Goal: Find specific page/section: Find specific page/section

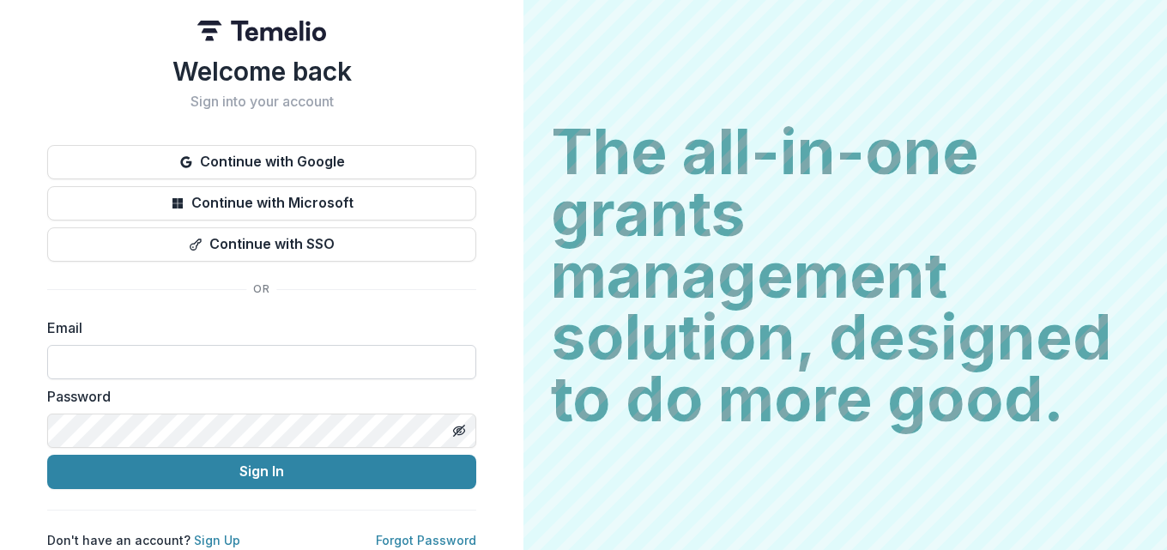
click at [205, 359] on input at bounding box center [261, 362] width 429 height 34
type input "**********"
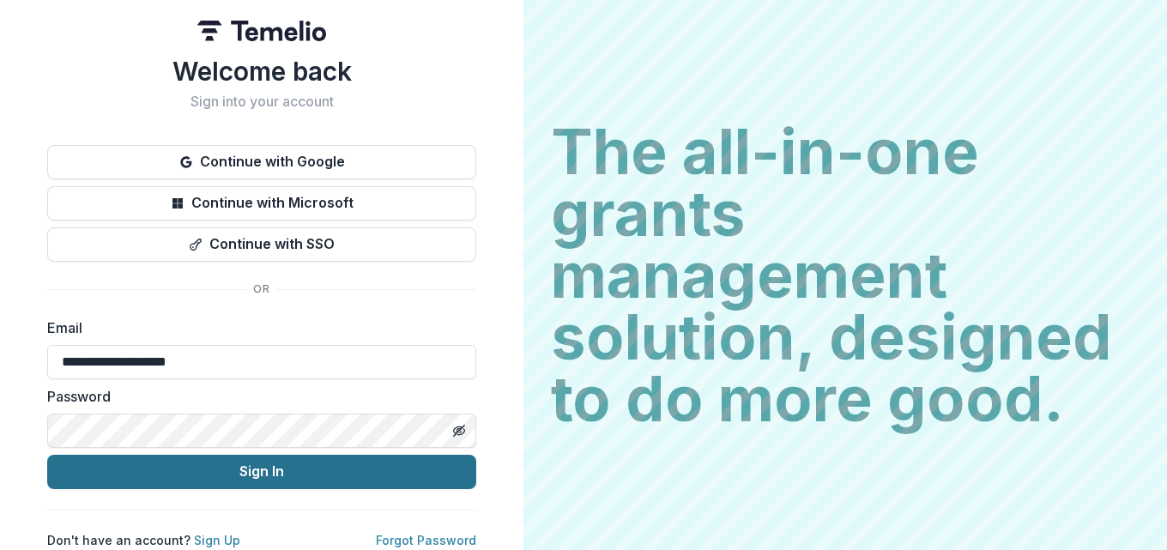
click at [235, 471] on button "Sign In" at bounding box center [261, 472] width 429 height 34
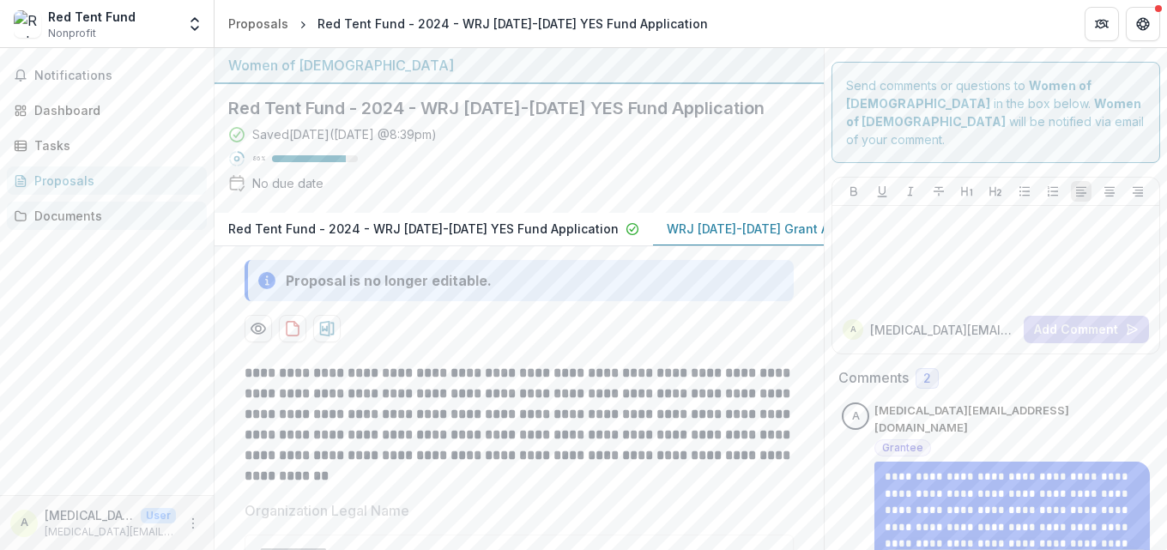
click at [68, 210] on div "Documents" at bounding box center [113, 216] width 159 height 18
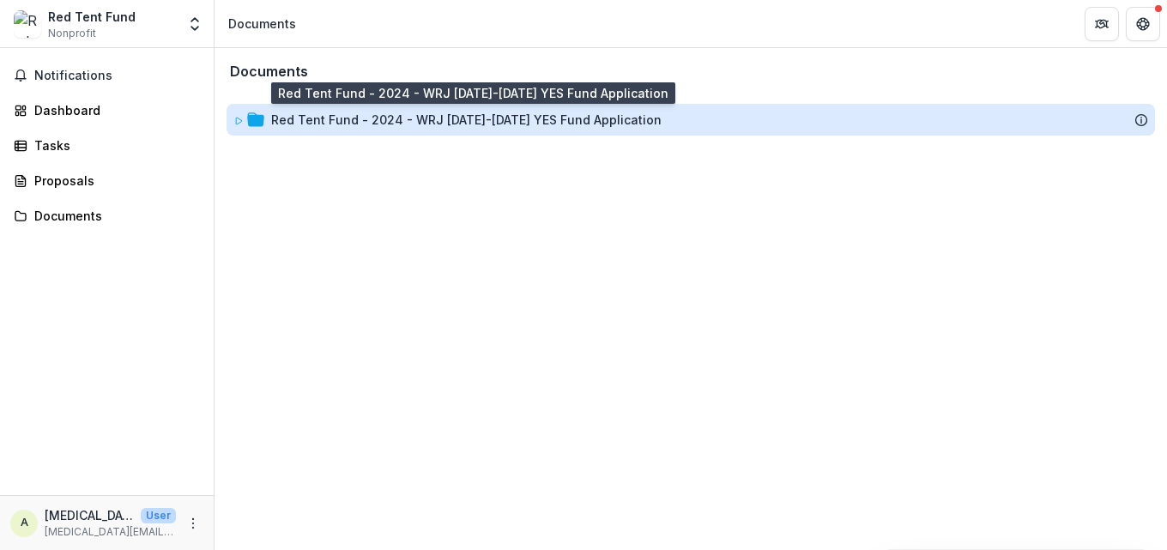
click at [459, 117] on div "Red Tent Fund - 2024 - WRJ [DATE]-[DATE] YES Fund Application" at bounding box center [466, 120] width 390 height 18
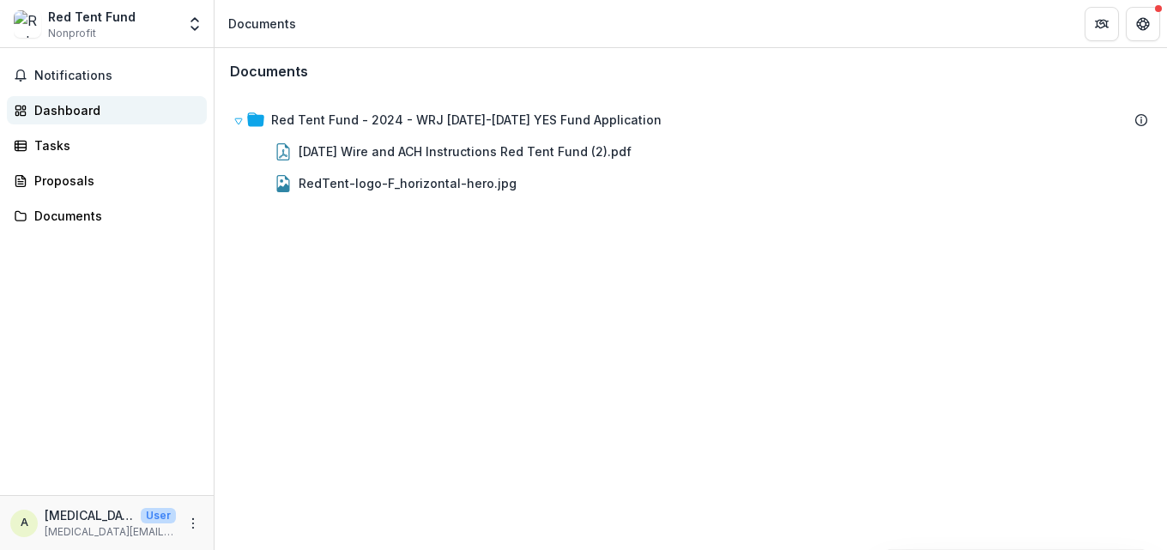
click at [86, 110] on div "Dashboard" at bounding box center [113, 110] width 159 height 18
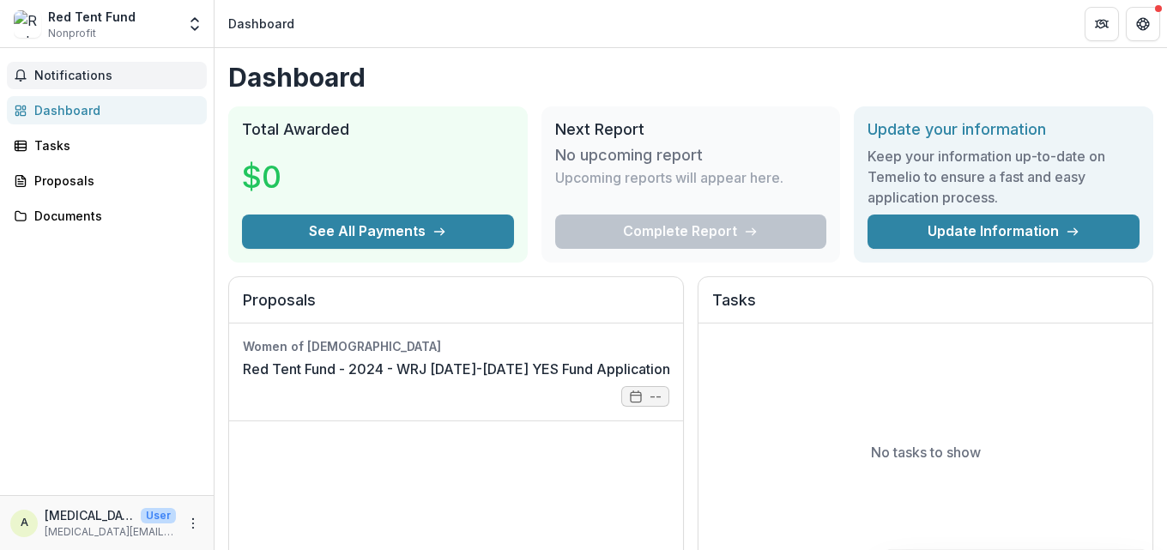
click at [81, 80] on span "Notifications" at bounding box center [117, 76] width 166 height 15
click at [51, 151] on div "Tasks" at bounding box center [113, 145] width 159 height 18
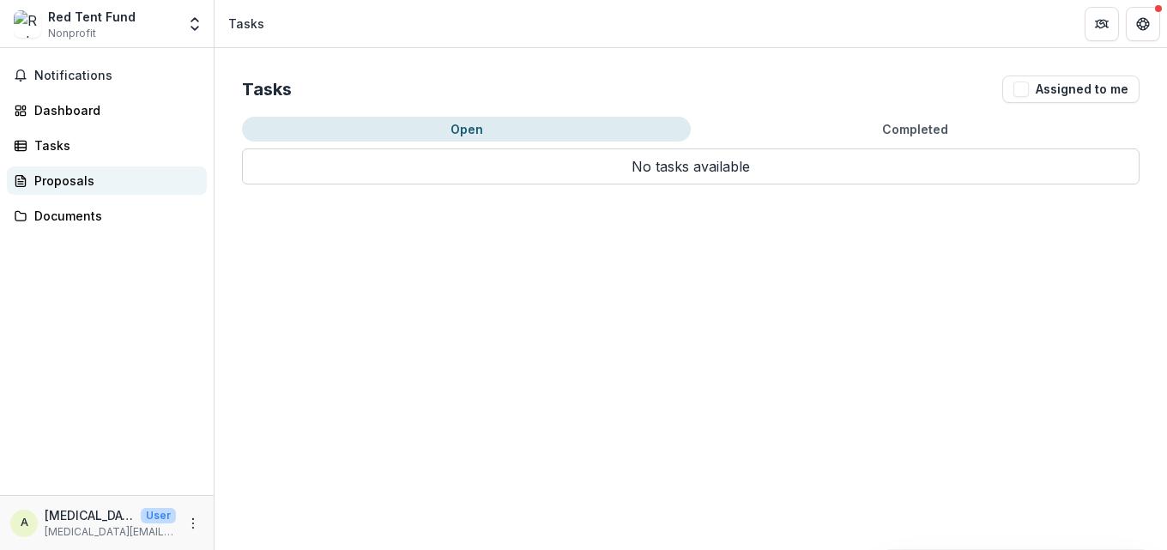
click at [53, 179] on div "Proposals" at bounding box center [113, 181] width 159 height 18
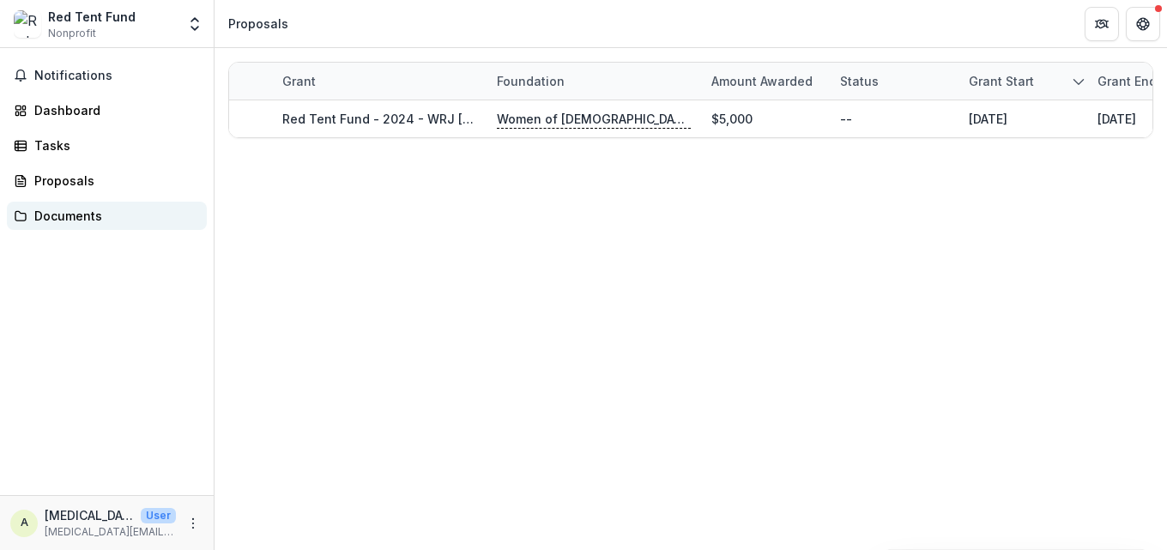
click at [58, 216] on div "Documents" at bounding box center [113, 216] width 159 height 18
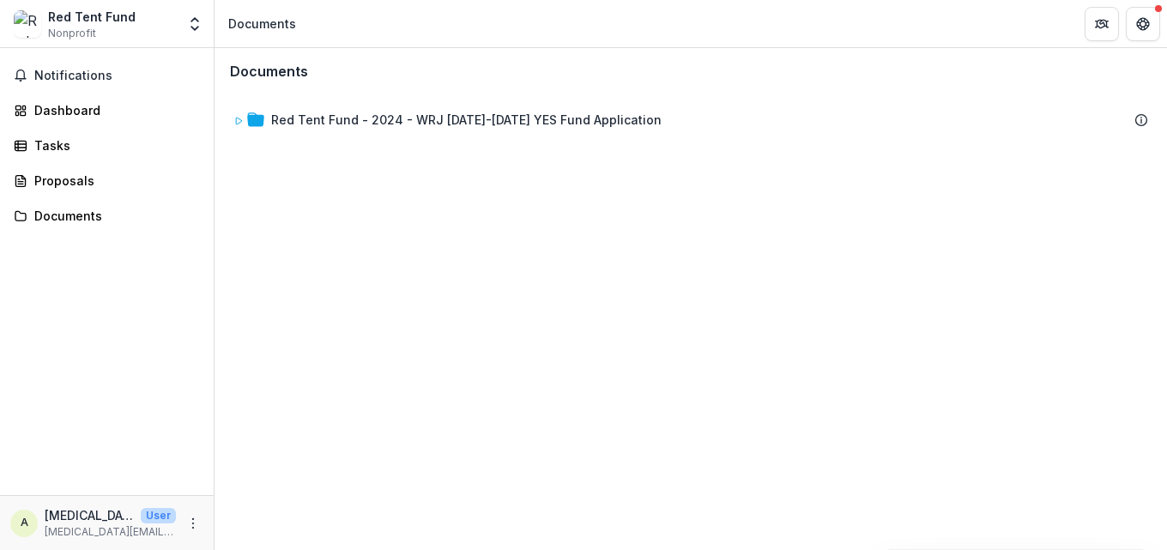
click at [71, 19] on div "Red Tent Fund" at bounding box center [91, 17] width 87 height 18
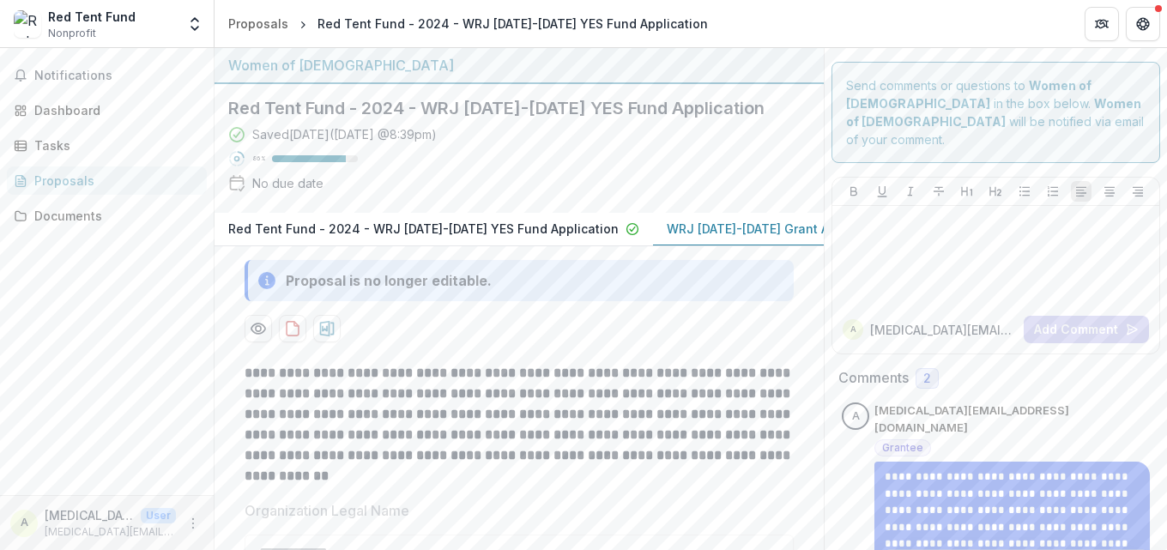
click at [667, 227] on p "WRJ 2025-2026 Grant Agreement" at bounding box center [777, 229] width 220 height 18
click at [692, 228] on p "WRJ 2025-2026 Grant Agreement" at bounding box center [777, 229] width 220 height 18
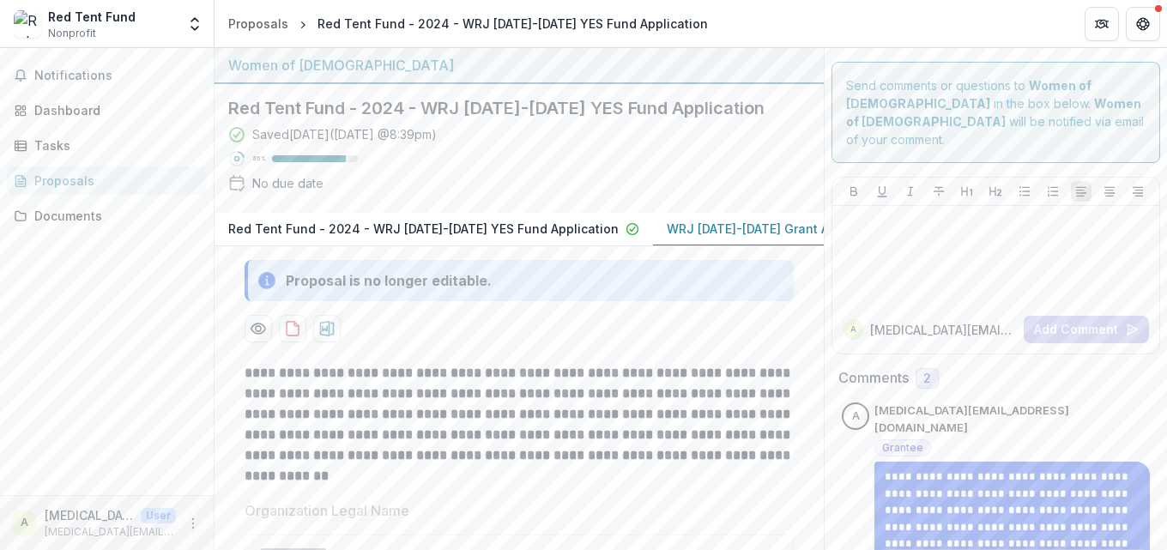
click at [551, 226] on p "Red Tent Fund - 2024 - WRJ 2025-2026 YES Fund Application" at bounding box center [423, 229] width 390 height 18
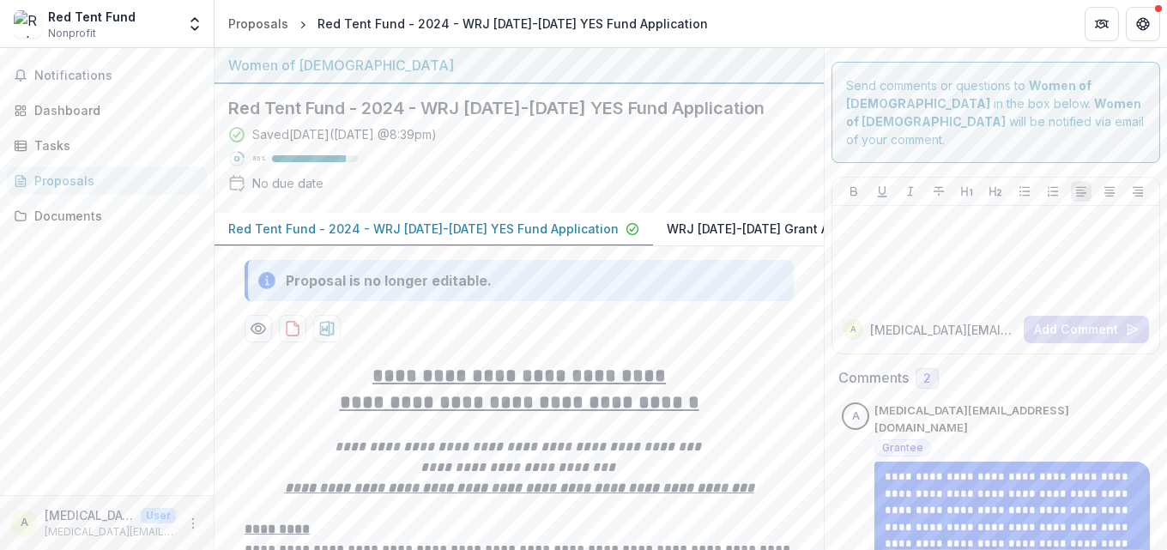
click at [689, 225] on p "WRJ 2025-2026 Grant Agreement" at bounding box center [777, 229] width 220 height 18
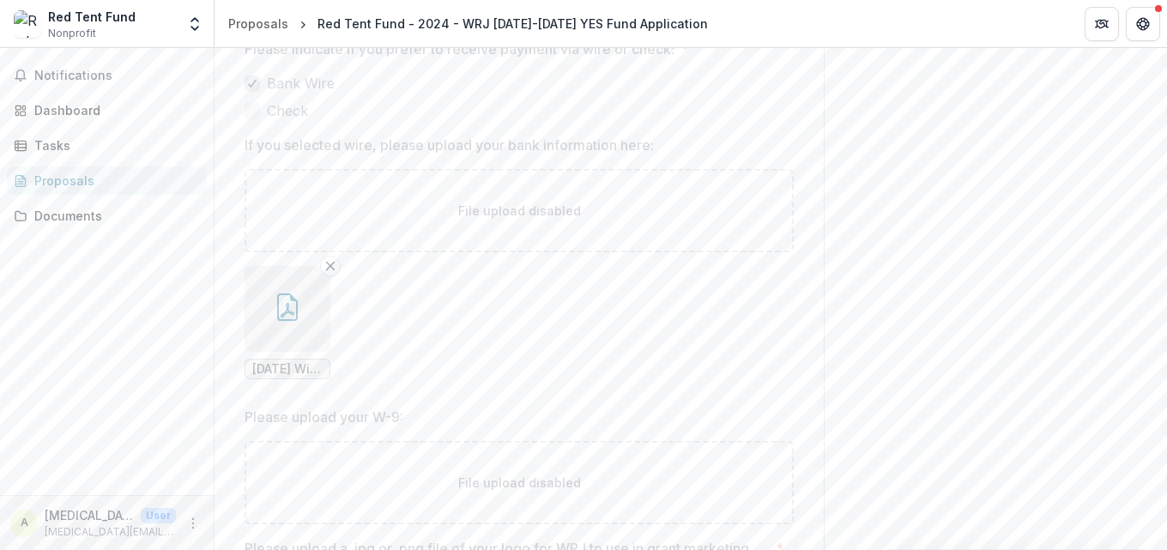
scroll to position [1801, 0]
click at [277, 317] on button "button" at bounding box center [287, 287] width 86 height 86
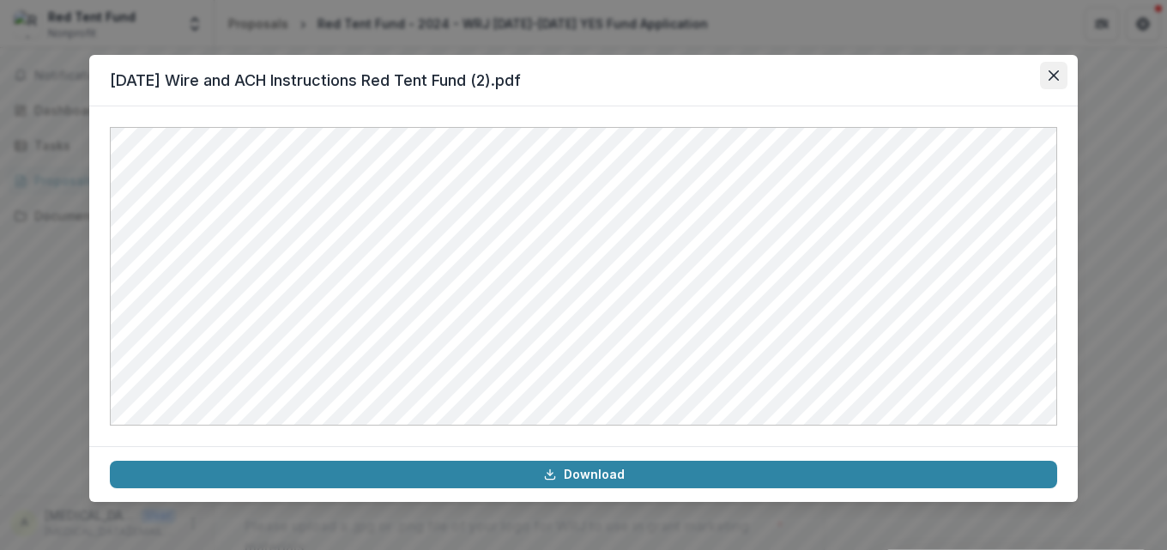
click at [1053, 81] on button "Close" at bounding box center [1053, 75] width 27 height 27
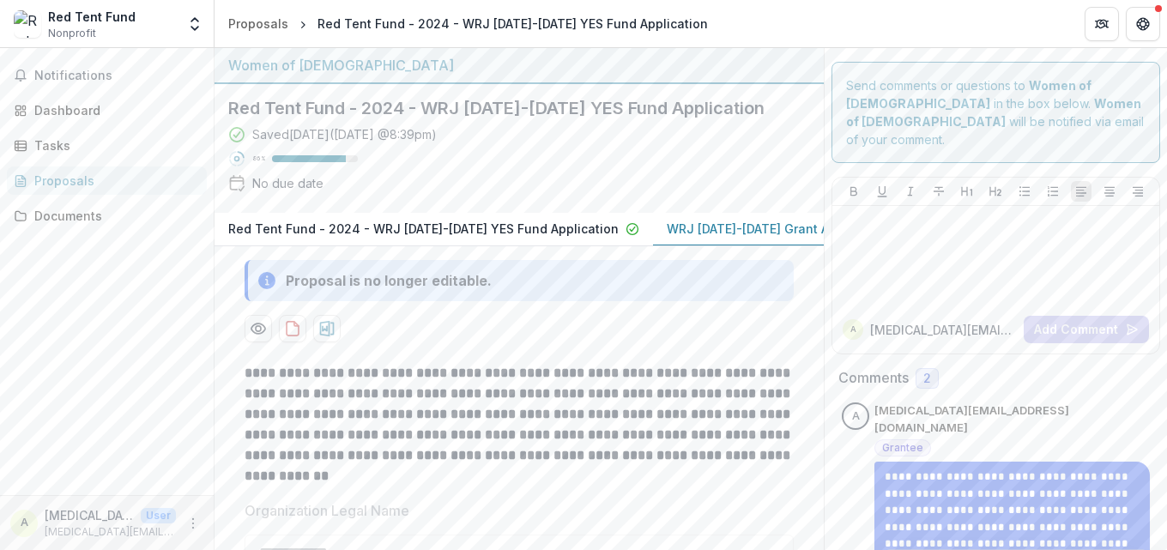
scroll to position [0, 46]
click at [847, 229] on icon "button" at bounding box center [854, 229] width 14 height 14
click at [649, 226] on p "WRJ 2025-2026 Grant Agreement" at bounding box center [730, 229] width 220 height 18
click at [645, 228] on p "WRJ 2025-2026 Grant Agreement" at bounding box center [730, 229] width 220 height 18
click at [639, 228] on p "WRJ 2025-2026 Grant Agreement" at bounding box center [730, 229] width 220 height 18
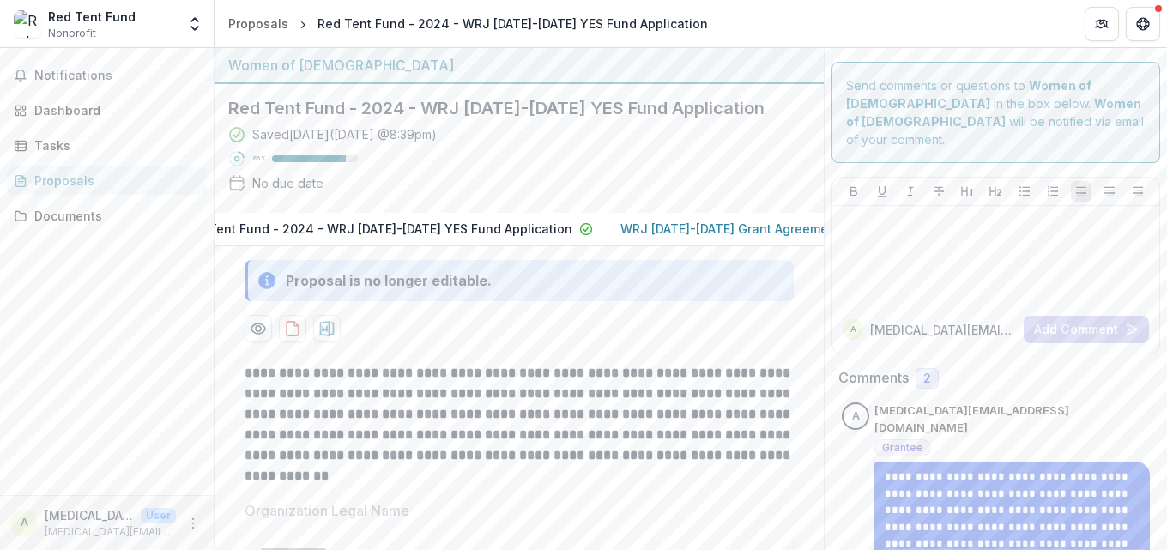
click at [639, 228] on p "WRJ 2025-2026 Grant Agreement" at bounding box center [730, 229] width 220 height 18
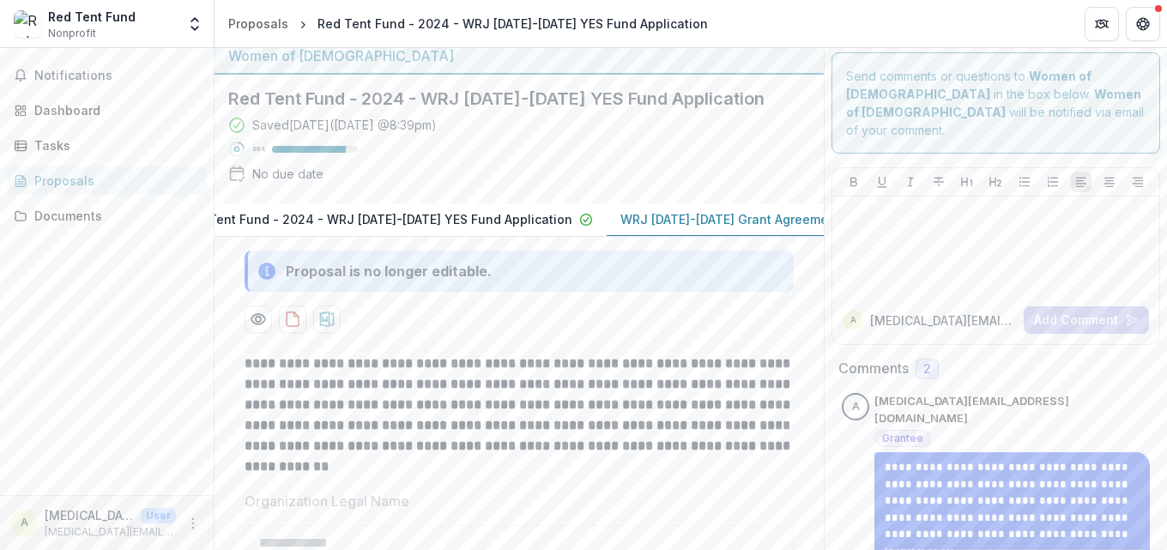
scroll to position [0, 0]
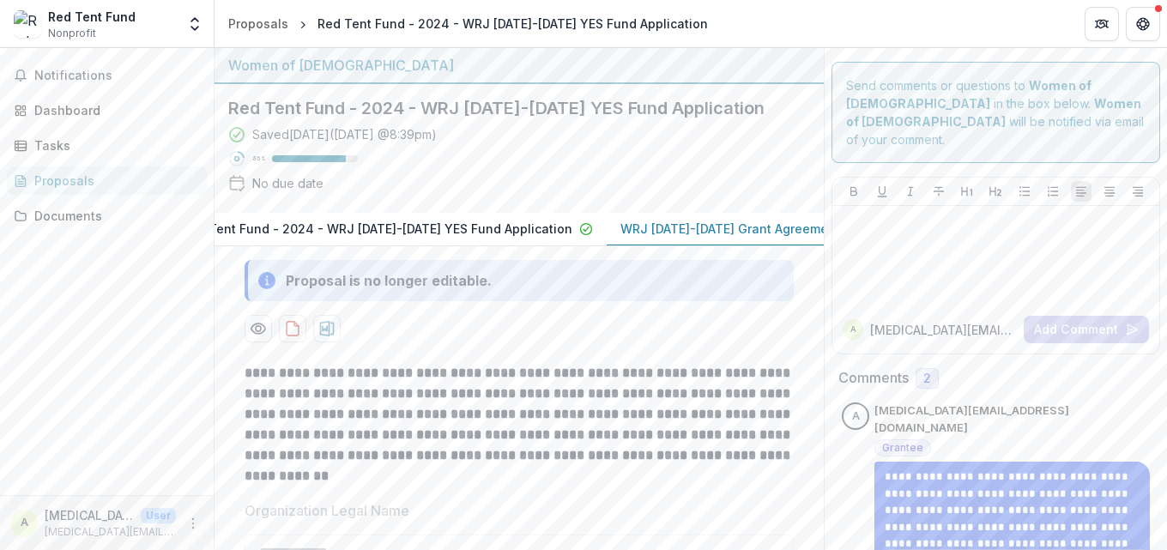
click at [635, 230] on p "WRJ 2025-2026 Grant Agreement" at bounding box center [730, 229] width 220 height 18
click at [620, 235] on p "WRJ 2025-2026 Grant Agreement" at bounding box center [730, 229] width 220 height 18
click at [620, 234] on p "WRJ 2025-2026 Grant Agreement" at bounding box center [730, 229] width 220 height 18
click at [69, 216] on div "Documents" at bounding box center [113, 216] width 159 height 18
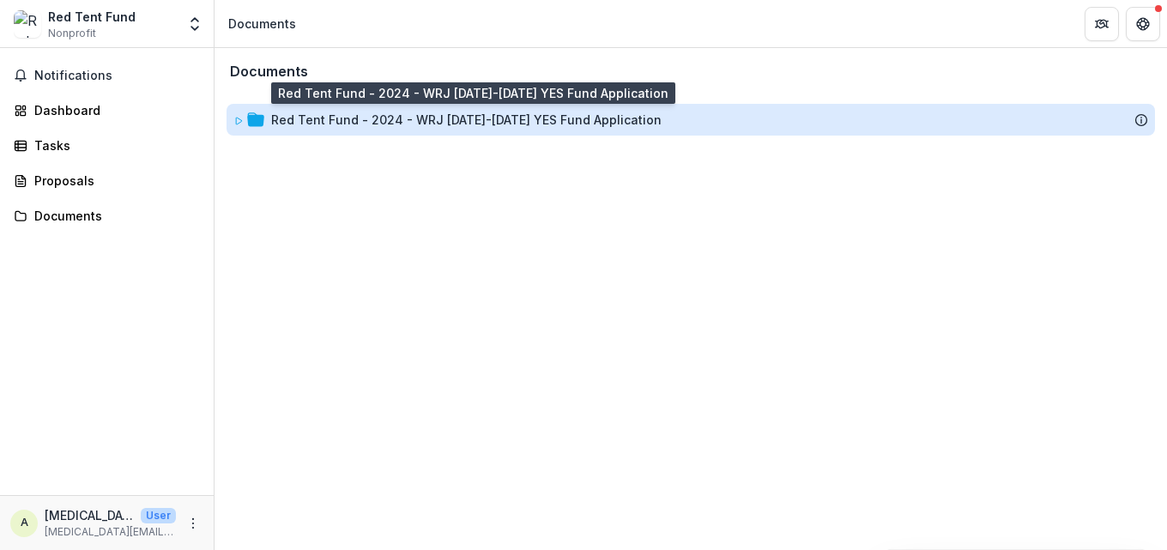
click at [377, 126] on div "Red Tent Fund - 2024 - WRJ 2025-2026 YES Fund Application" at bounding box center [466, 120] width 390 height 18
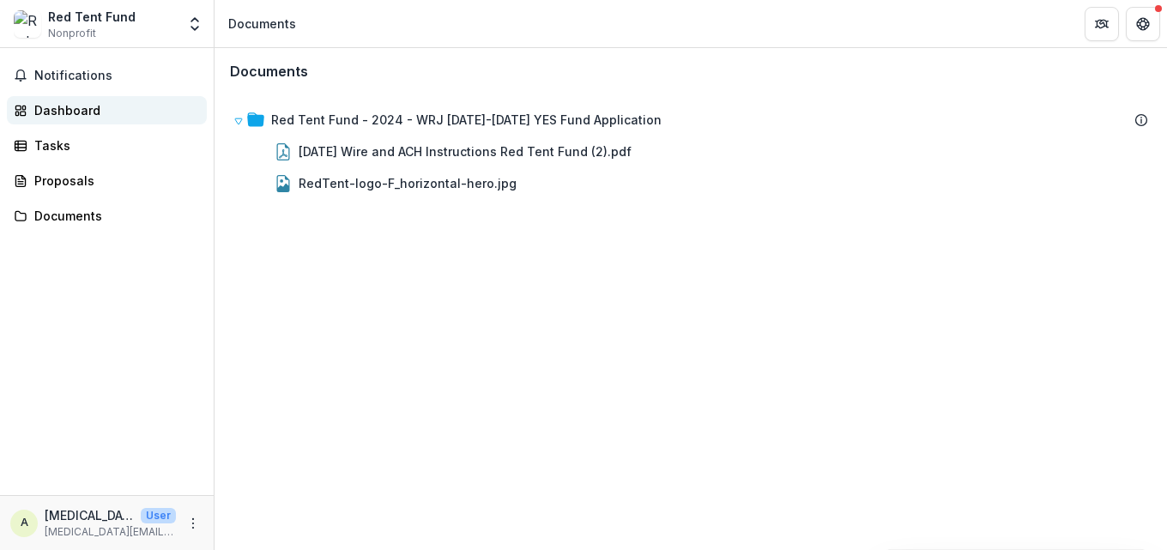
click at [71, 115] on div "Dashboard" at bounding box center [113, 110] width 159 height 18
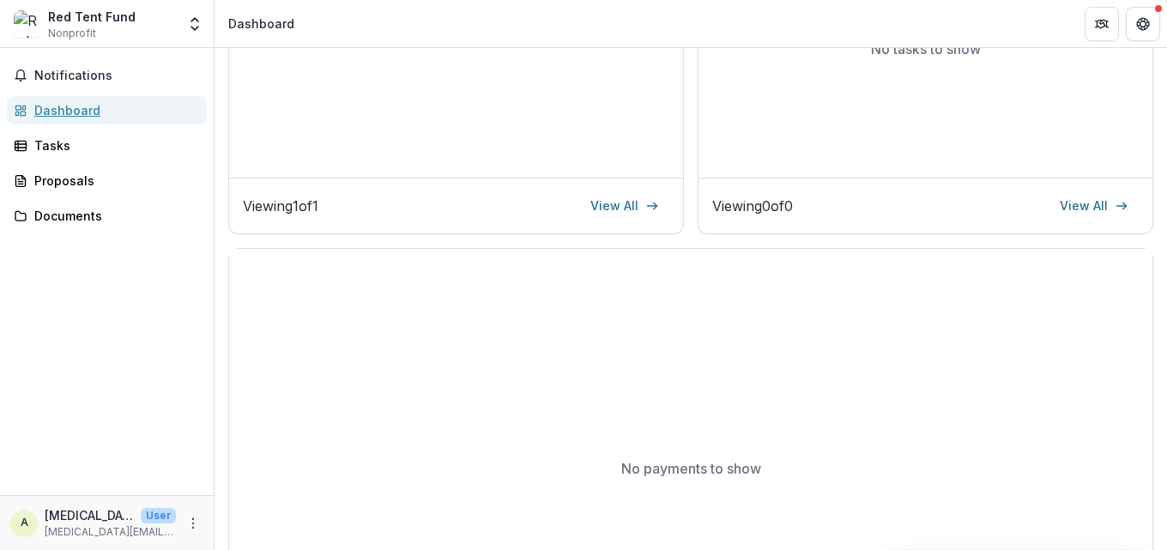
scroll to position [384, 0]
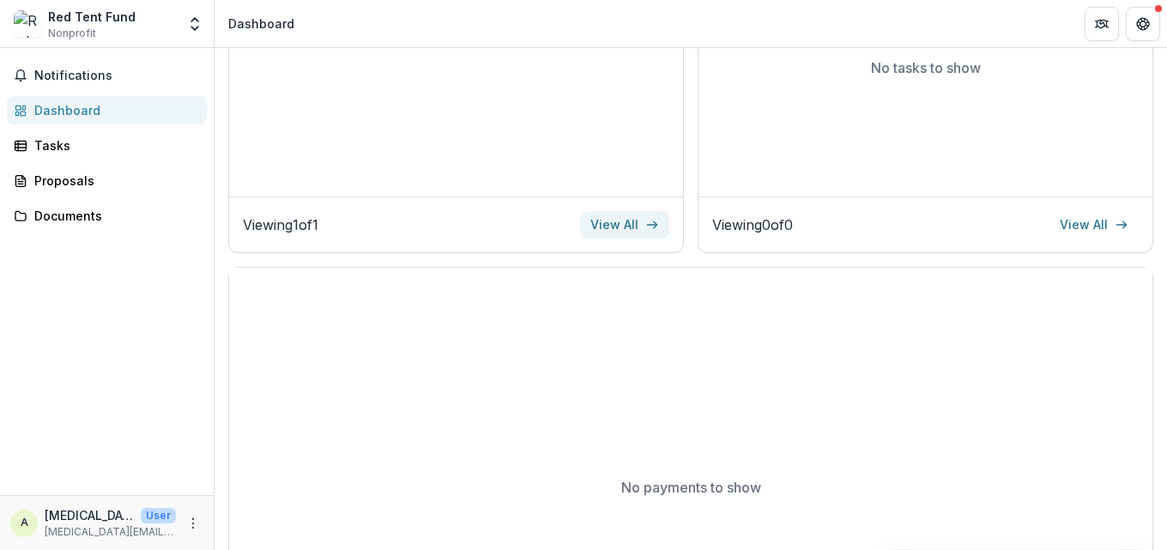
click at [624, 215] on link "View All" at bounding box center [624, 224] width 89 height 27
